Goal: Transaction & Acquisition: Purchase product/service

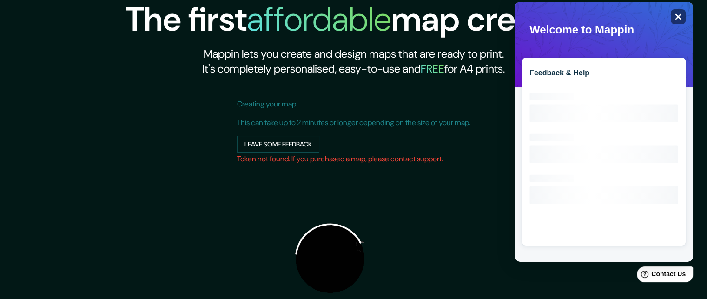
click at [679, 14] on icon "Close" at bounding box center [677, 16] width 7 height 7
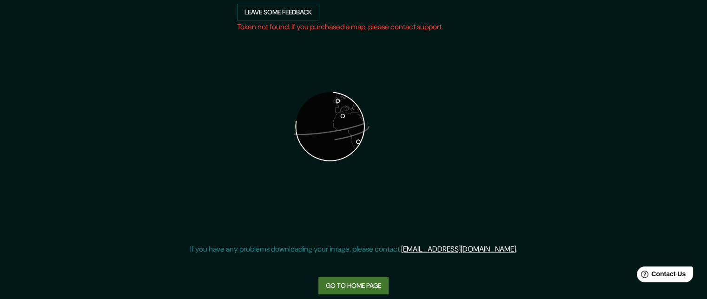
scroll to position [142, 0]
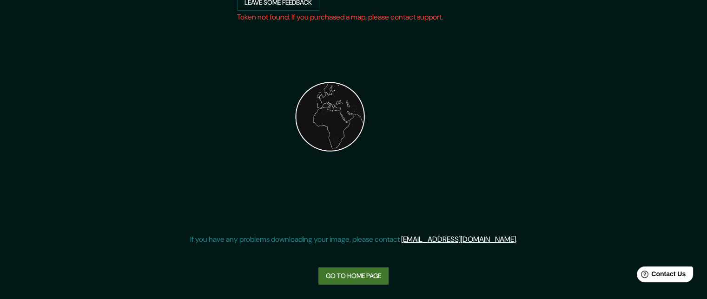
click at [356, 277] on link "Go to home page" at bounding box center [353, 275] width 70 height 17
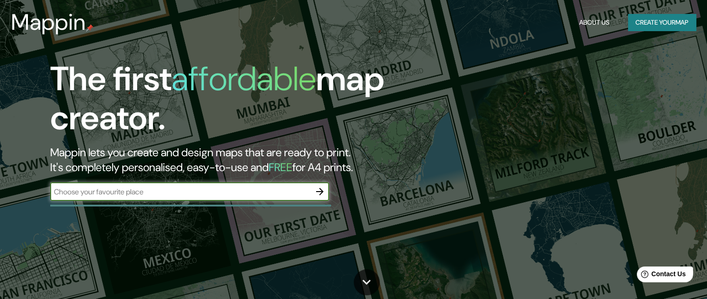
click at [240, 188] on input "text" at bounding box center [180, 191] width 260 height 11
type input "HUEJUQUILLA EL ALTO JALISCO"
click at [328, 192] on button "button" at bounding box center [319, 191] width 19 height 19
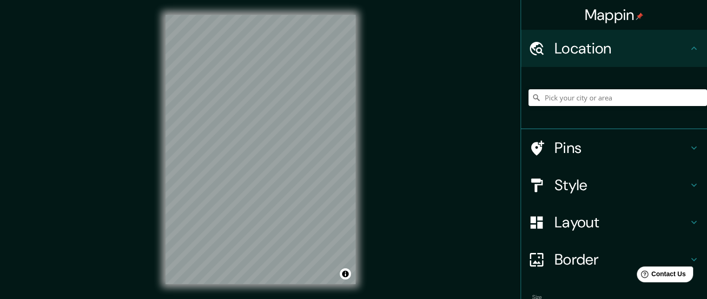
click at [359, 137] on div "© Mapbox © OpenStreetMap Improve this map" at bounding box center [261, 149] width 220 height 299
click at [554, 99] on input "Pick your city or area" at bounding box center [617, 97] width 178 height 17
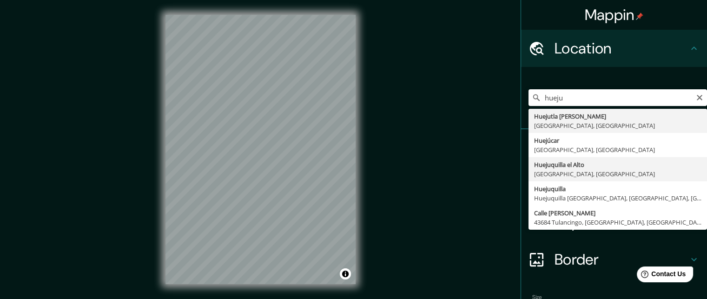
type input "Huejuquilla el Alto, Jalisco, México"
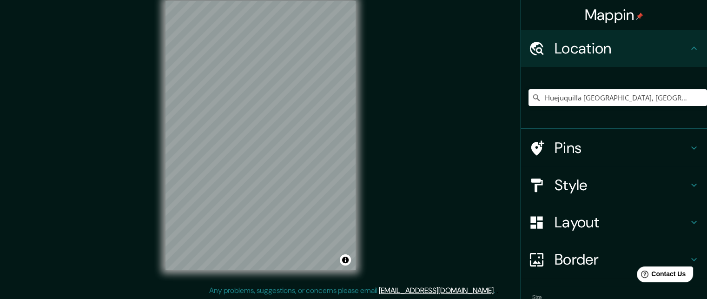
scroll to position [15, 0]
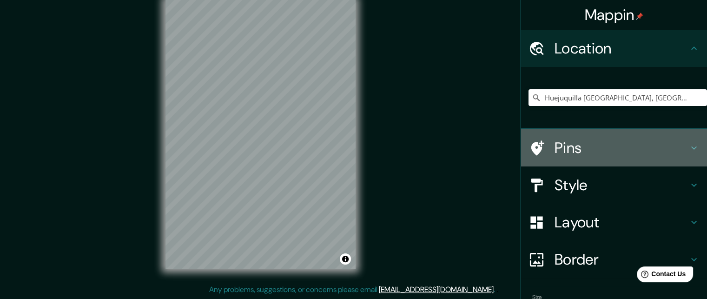
click at [689, 148] on icon at bounding box center [693, 147] width 11 height 11
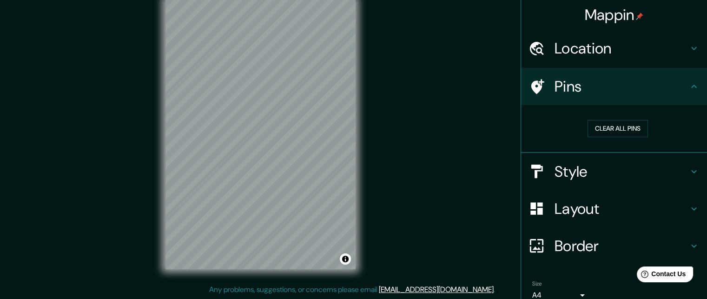
click at [661, 165] on h4 "Style" at bounding box center [621, 171] width 134 height 19
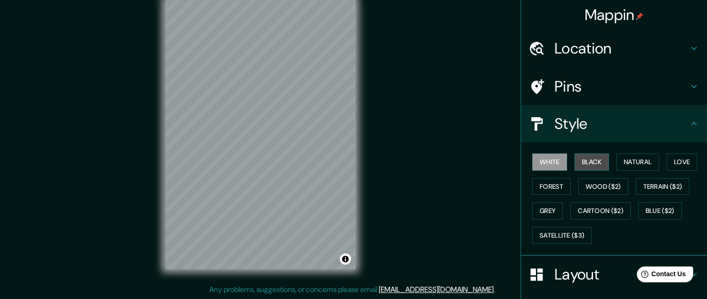
click at [594, 167] on button "Black" at bounding box center [591, 161] width 35 height 17
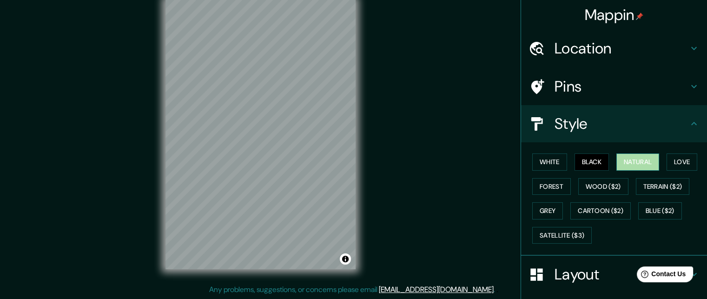
click at [622, 164] on button "Natural" at bounding box center [637, 161] width 43 height 17
click at [666, 158] on button "Love" at bounding box center [681, 161] width 31 height 17
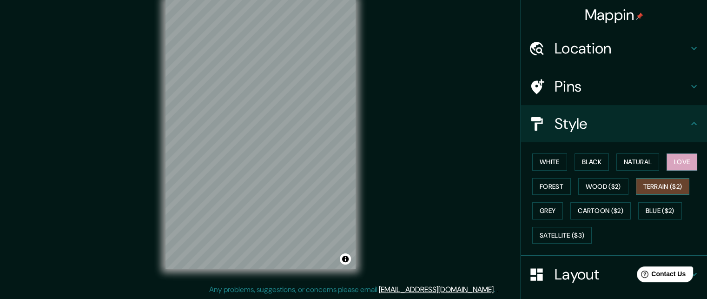
click at [660, 181] on button "Terrain ($2)" at bounding box center [663, 186] width 54 height 17
click at [605, 188] on button "Wood ($2)" at bounding box center [603, 186] width 50 height 17
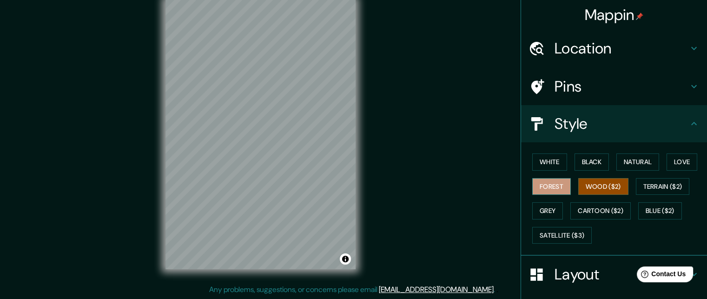
click at [552, 185] on button "Forest" at bounding box center [551, 186] width 39 height 17
click at [545, 202] on button "Grey" at bounding box center [547, 210] width 31 height 17
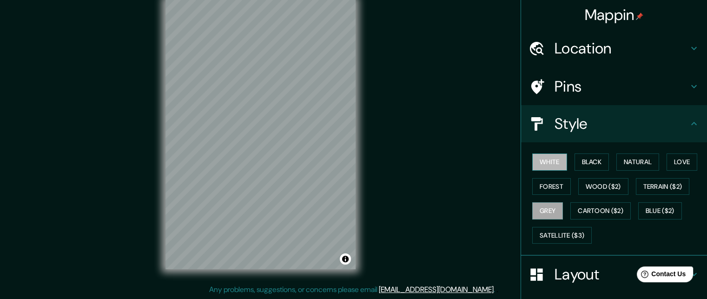
click at [540, 165] on button "White" at bounding box center [549, 161] width 35 height 17
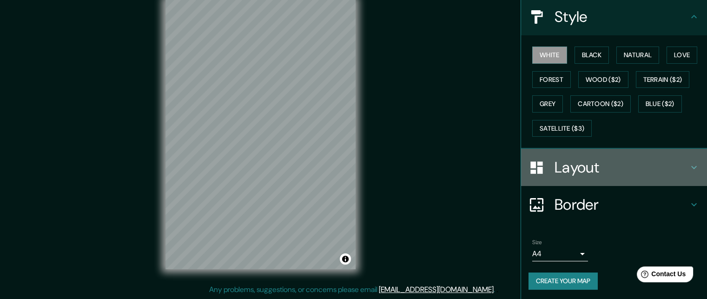
click at [675, 167] on h4 "Layout" at bounding box center [621, 167] width 134 height 19
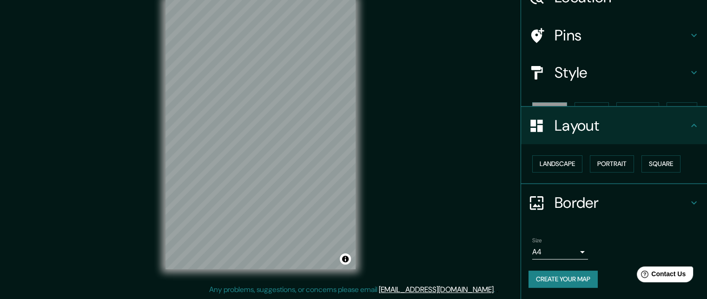
scroll to position [34, 0]
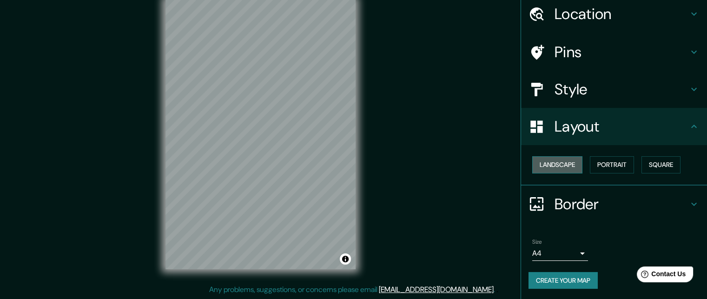
click at [556, 165] on button "Landscape" at bounding box center [557, 164] width 50 height 17
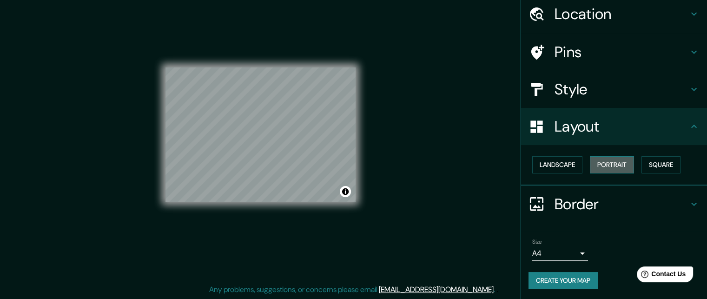
click at [595, 160] on button "Portrait" at bounding box center [612, 164] width 44 height 17
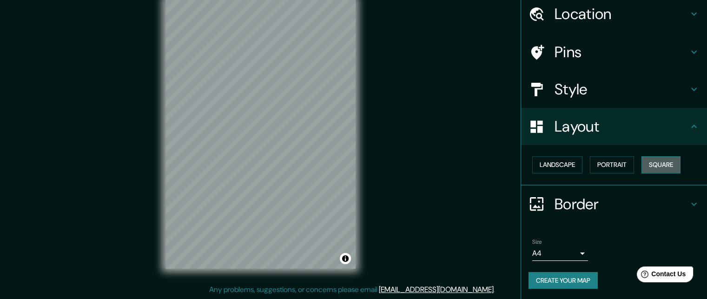
click at [647, 165] on button "Square" at bounding box center [660, 164] width 39 height 17
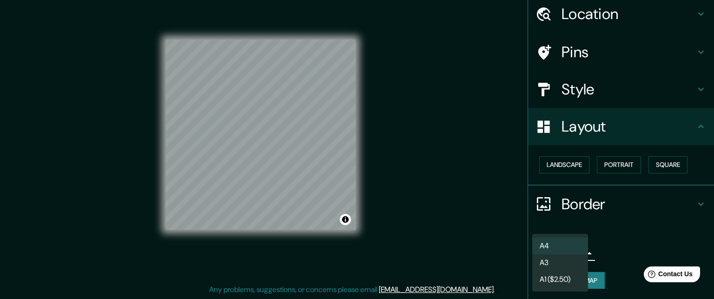
click at [573, 250] on body "Mappin Location Huejuquilla el Alto, Jalisco, México Pins Style Layout Landscap…" at bounding box center [357, 134] width 714 height 299
click at [546, 264] on li "A3" at bounding box center [560, 262] width 56 height 17
click at [563, 249] on body "Mappin Location Huejuquilla el Alto, Jalisco, México Pins Style Layout Landscap…" at bounding box center [357, 134] width 714 height 299
click at [552, 247] on li "A4" at bounding box center [560, 245] width 56 height 17
type input "single"
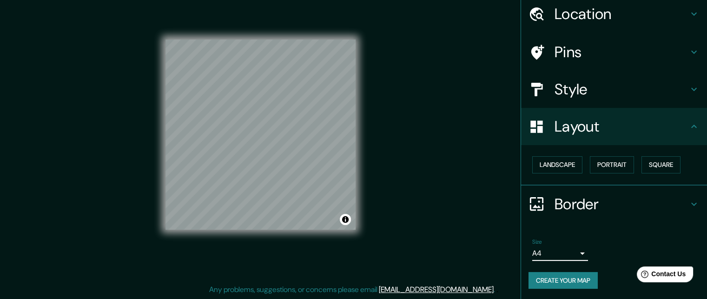
click at [530, 274] on button "Create your map" at bounding box center [562, 280] width 69 height 17
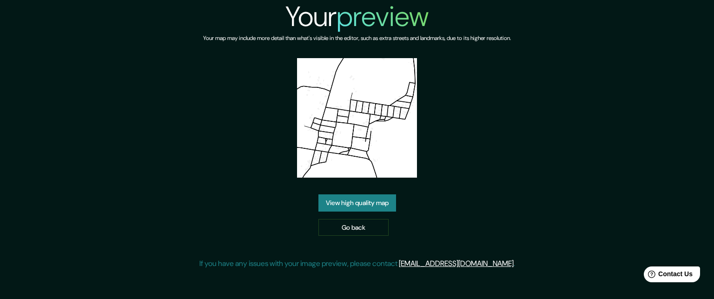
click at [372, 194] on link "View high quality map" at bounding box center [357, 202] width 78 height 17
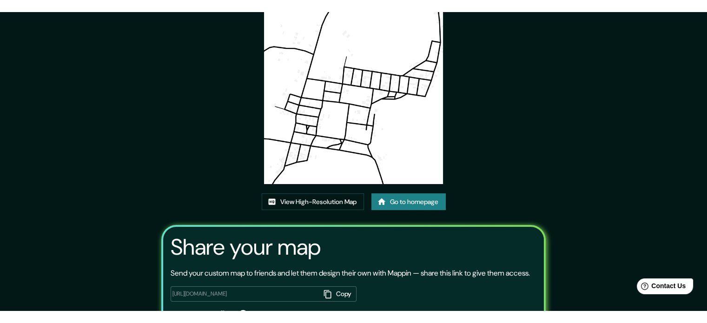
scroll to position [46, 0]
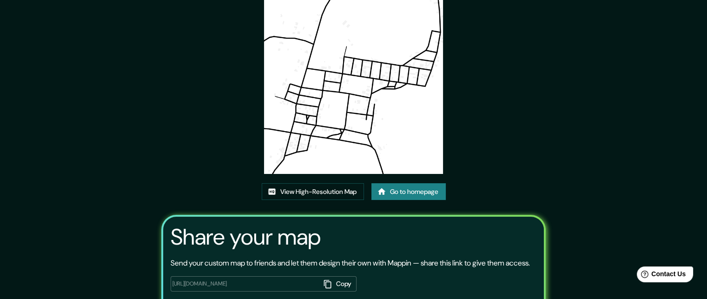
drag, startPoint x: 388, startPoint y: 94, endPoint x: 231, endPoint y: 139, distance: 162.8
click at [231, 139] on div "This map was created with Mappin View High-Resolution Map Go to homepage Share …" at bounding box center [353, 154] width 407 height 401
click at [351, 189] on link "View High-Resolution Map" at bounding box center [313, 191] width 102 height 17
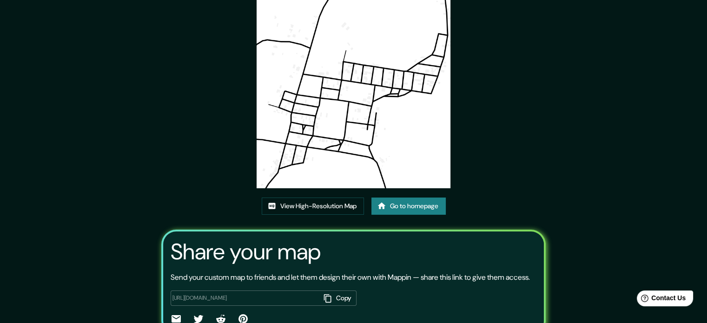
click at [428, 206] on link "Go to homepage" at bounding box center [408, 206] width 74 height 17
